Goal: Information Seeking & Learning: Learn about a topic

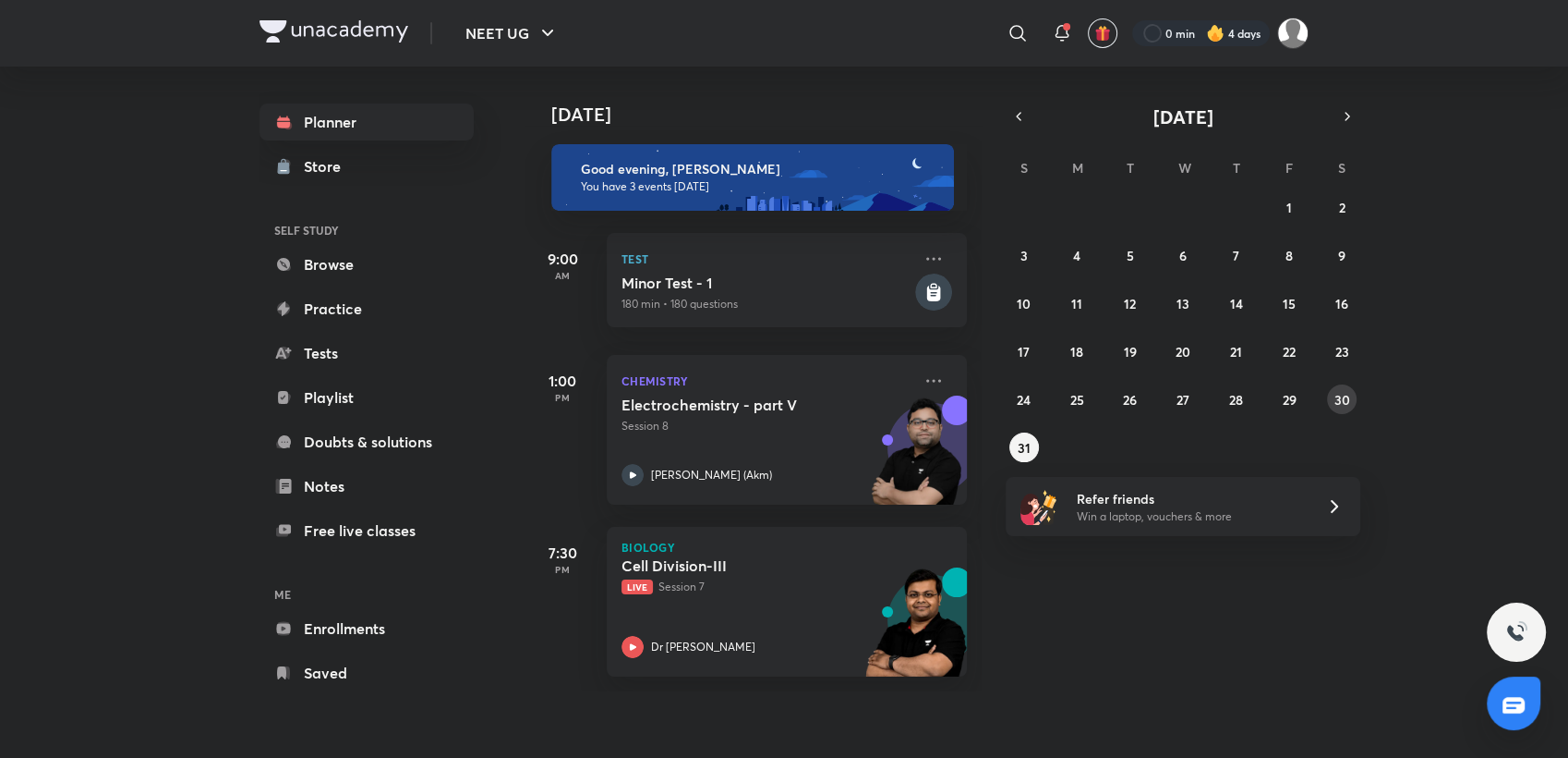
click at [1327, 396] on button "30" at bounding box center [1341, 399] width 30 height 30
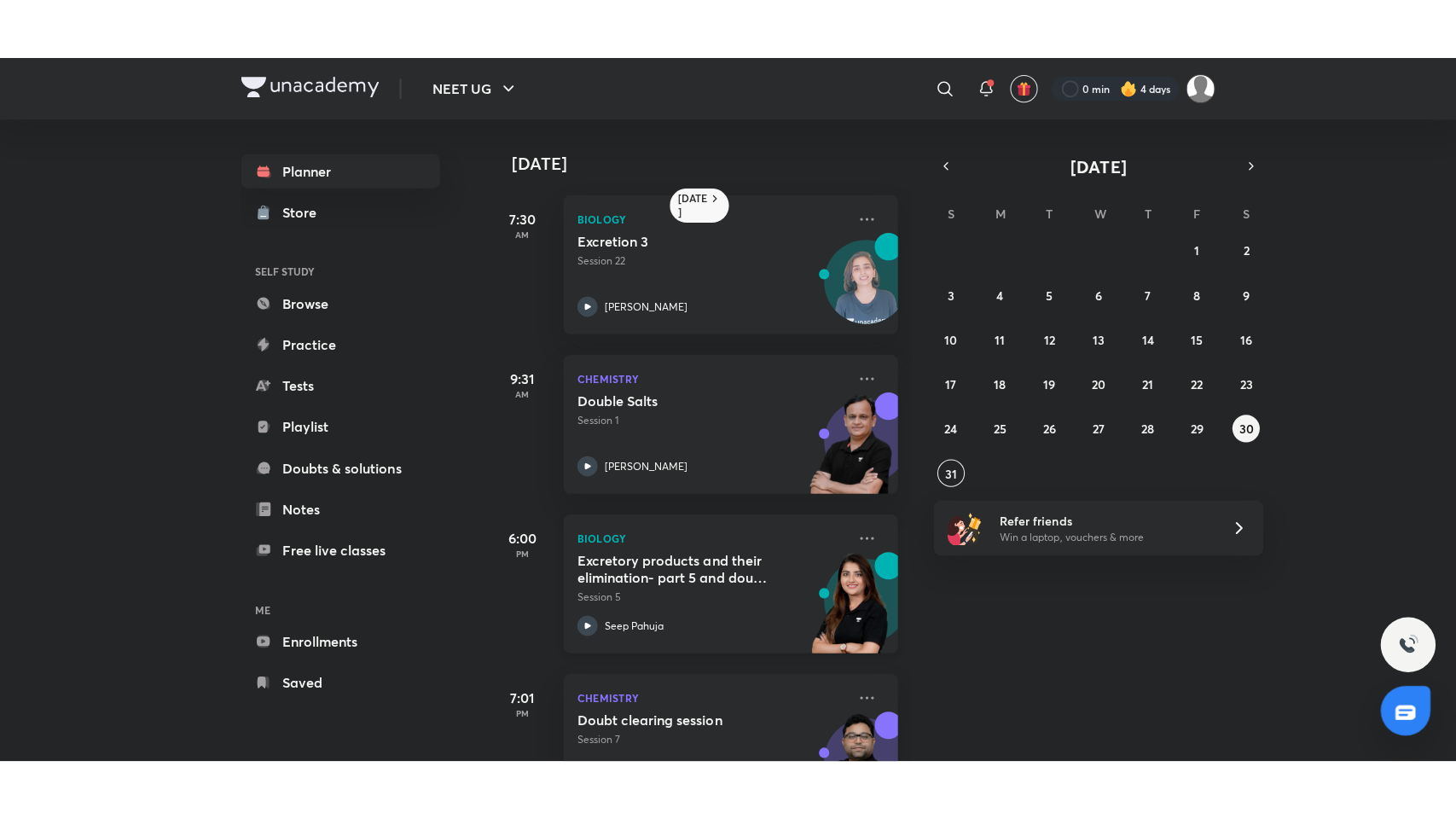
scroll to position [79, 0]
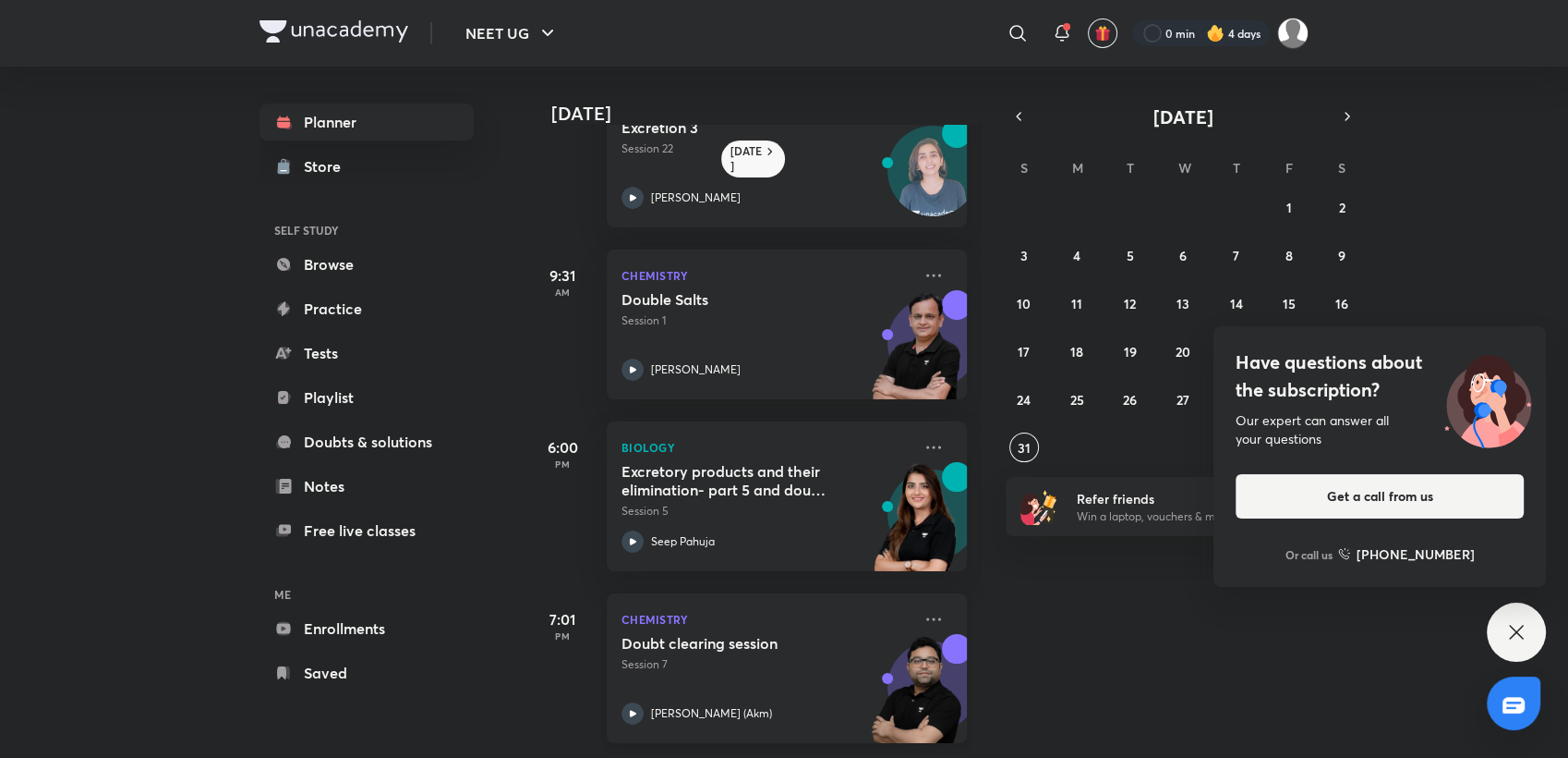
click at [786, 656] on p "Session 7" at bounding box center [766, 664] width 290 height 17
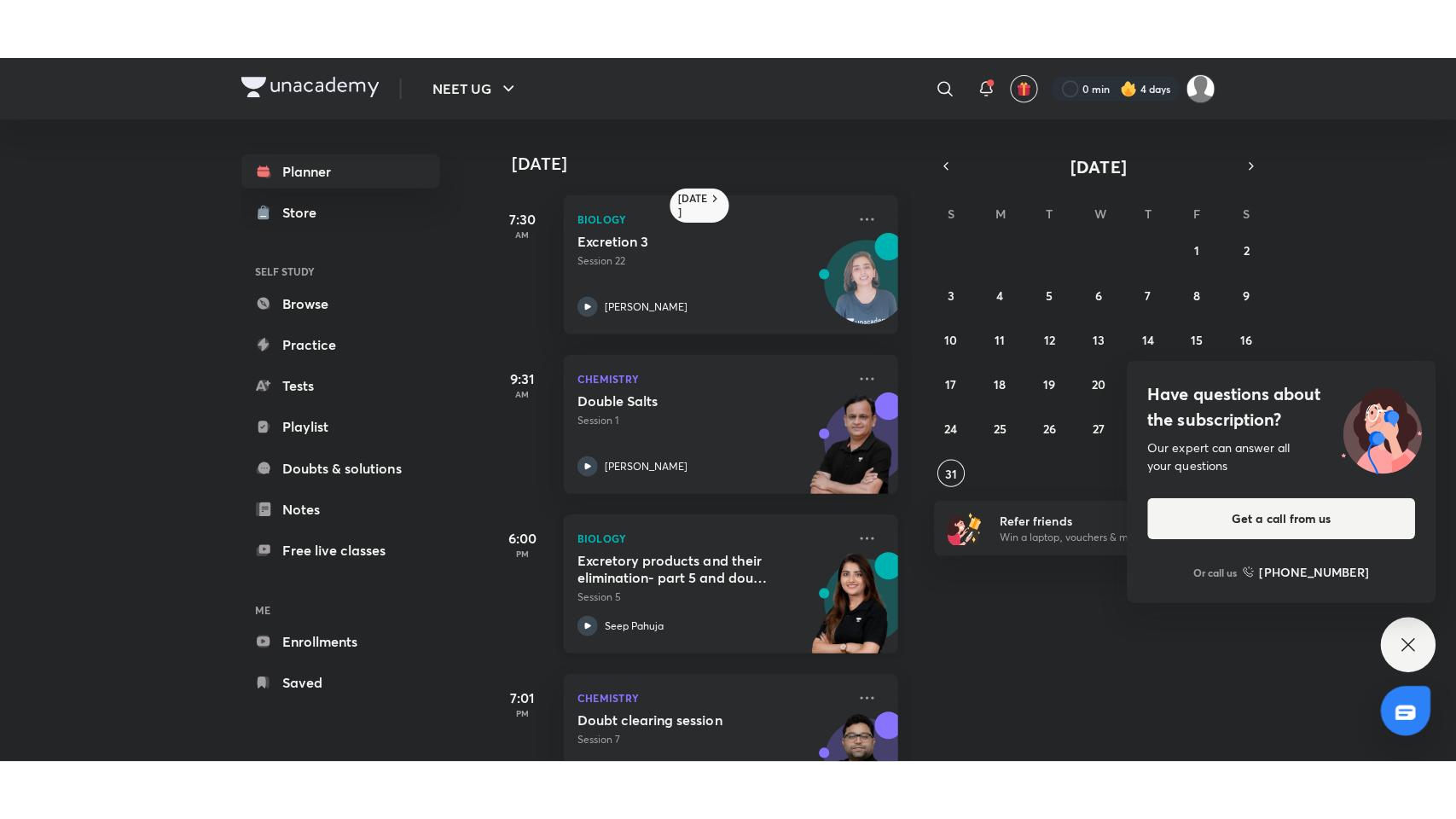
scroll to position [79, 0]
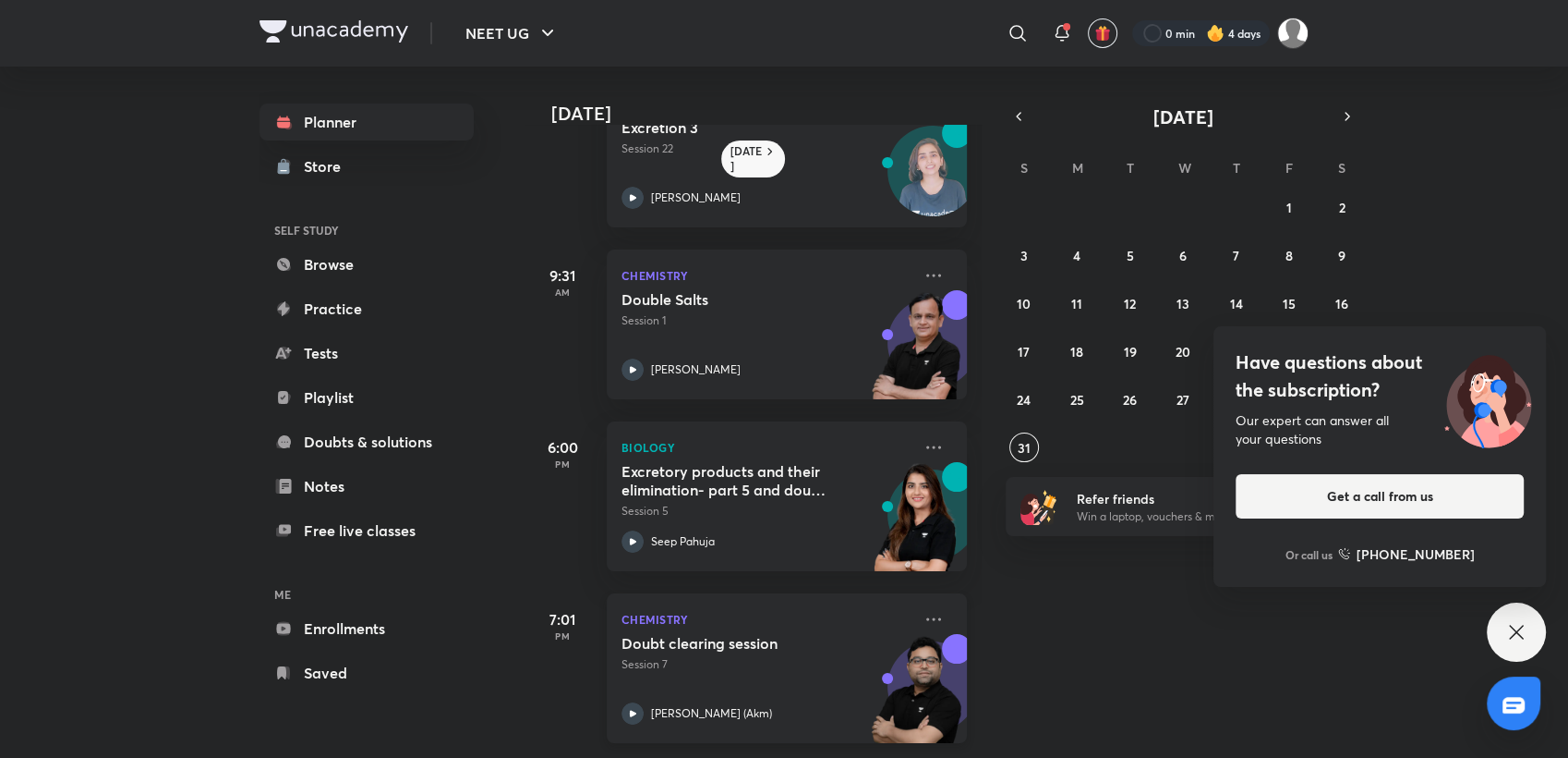
click at [779, 706] on div "[PERSON_NAME] (Akm)" at bounding box center [766, 713] width 290 height 22
click at [777, 706] on div "[PERSON_NAME] (Akm)" at bounding box center [766, 713] width 290 height 22
click at [797, 686] on div "Doubt clearing session Session 7 [PERSON_NAME] (Akm)" at bounding box center [766, 678] width 290 height 90
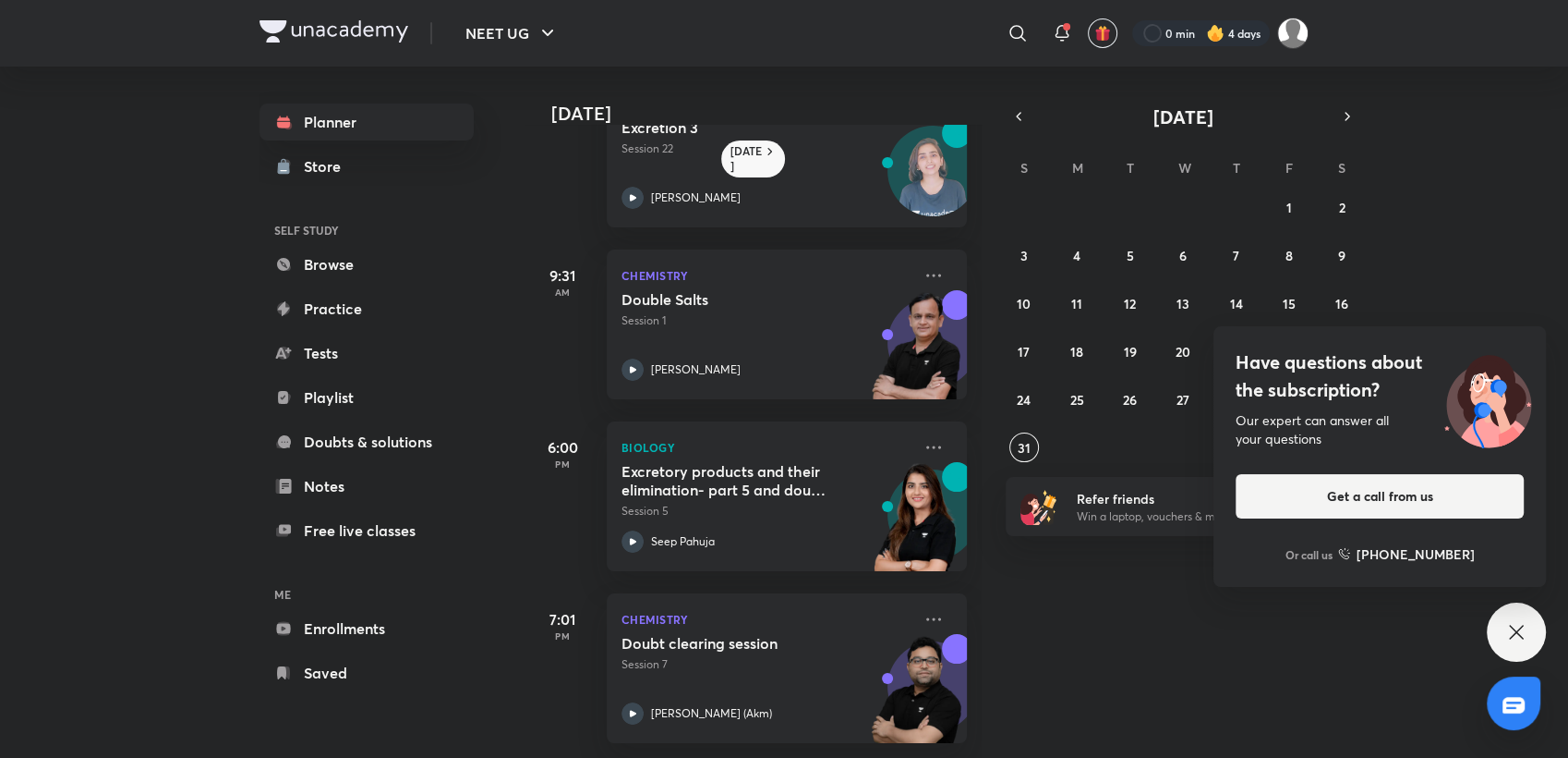
click at [1505, 624] on icon at bounding box center [1516, 632] width 22 height 22
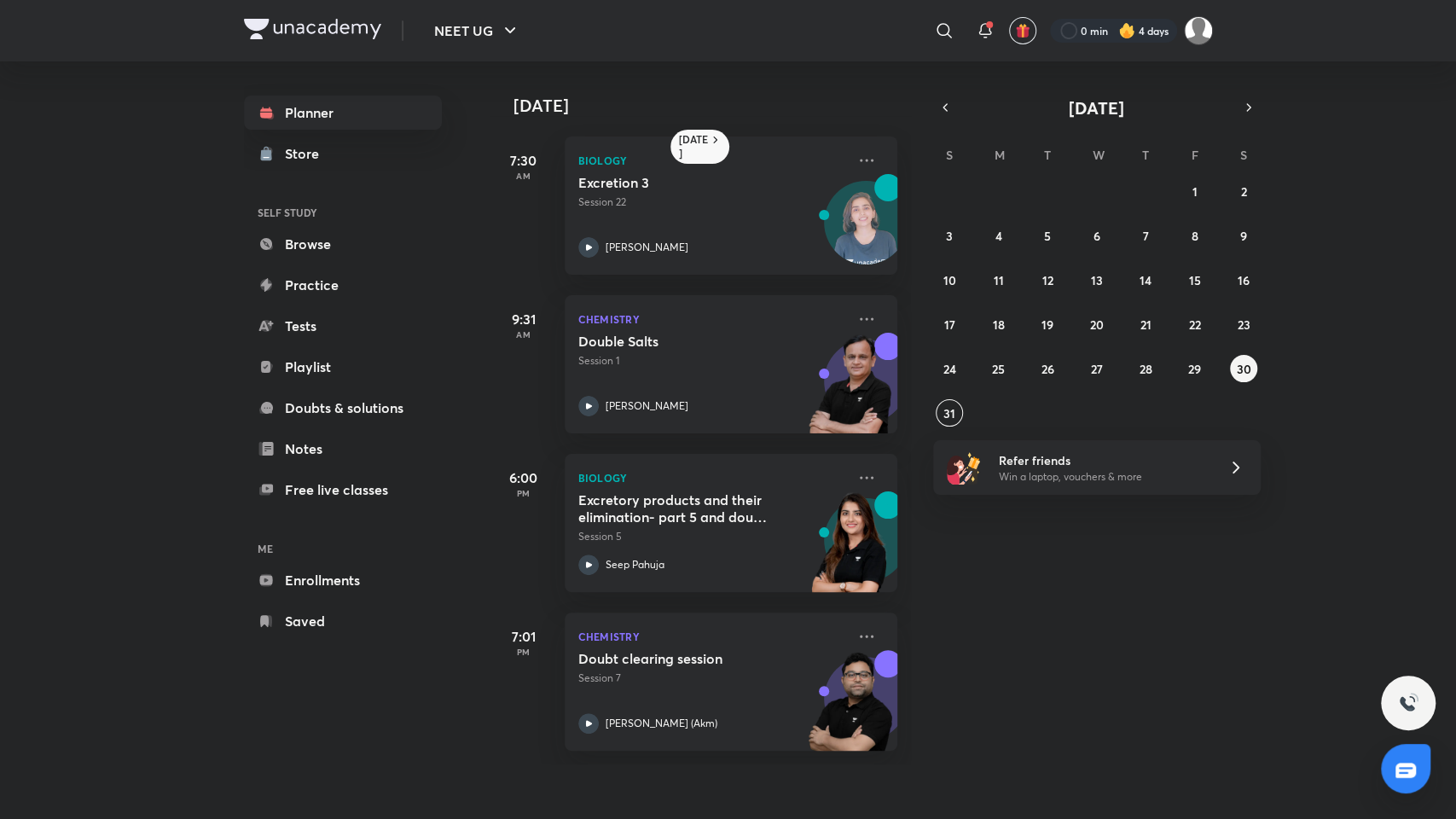
scroll to position [0, 0]
